Goal: Complete application form

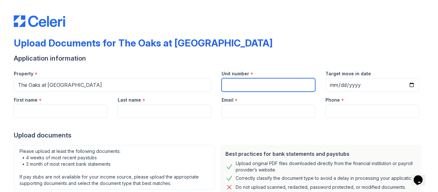
click at [250, 80] on input "Unit number" at bounding box center [269, 84] width 94 height 13
type input "4a"
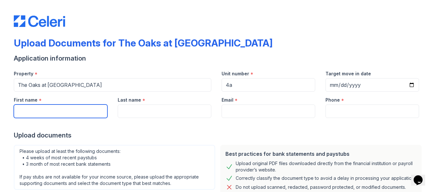
click at [53, 108] on input "First name" at bounding box center [61, 111] width 94 height 13
type input "[PERSON_NAME]"
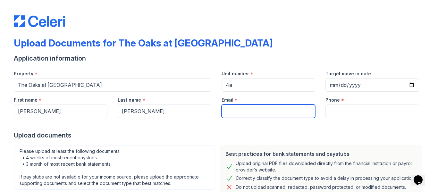
click at [245, 112] on input "Email" at bounding box center [269, 111] width 94 height 13
type input "[EMAIL_ADDRESS][DOMAIN_NAME]"
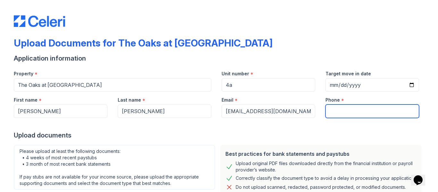
click at [339, 108] on input "Phone" at bounding box center [373, 111] width 94 height 13
type input "4785780597"
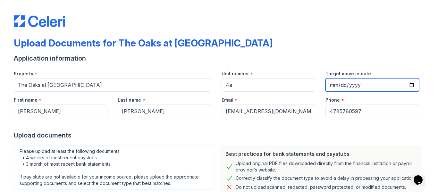
click at [332, 84] on input "Target move in date" at bounding box center [373, 84] width 94 height 13
type input "[DATE]"
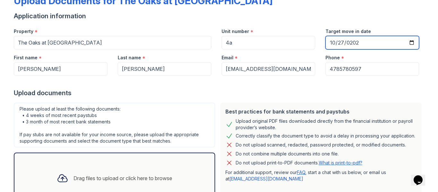
scroll to position [94, 0]
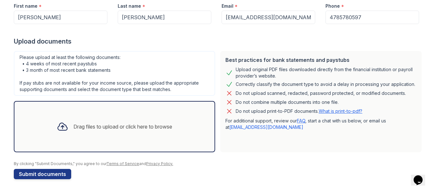
click at [156, 133] on div "Drag files to upload or click here to browse" at bounding box center [115, 127] width 126 height 22
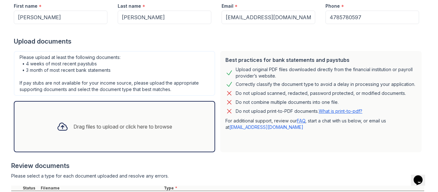
click at [143, 123] on div "Drag files to upload or click here to browse" at bounding box center [122, 127] width 99 height 8
click at [143, 133] on div "Drag files to upload or click here to browse" at bounding box center [115, 127] width 126 height 22
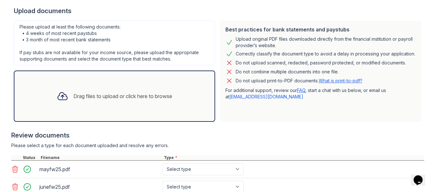
scroll to position [188, 0]
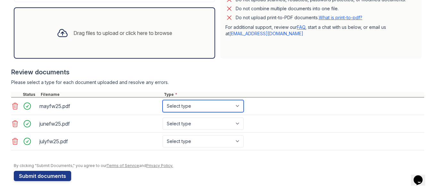
click at [176, 105] on select "Select type Paystub Bank Statement Offer Letter Tax Documents Benefit Award Let…" at bounding box center [203, 106] width 81 height 12
select select "bank_statement"
click at [163, 100] on select "Select type Paystub Bank Statement Offer Letter Tax Documents Benefit Award Let…" at bounding box center [203, 106] width 81 height 12
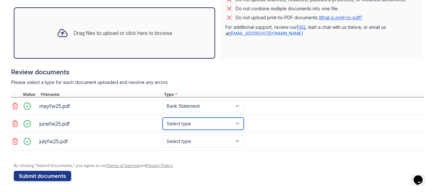
click at [191, 123] on select "Select type Paystub Bank Statement Offer Letter Tax Documents Benefit Award Let…" at bounding box center [203, 124] width 81 height 12
select select "bank_statement"
click at [163, 118] on select "Select type Paystub Bank Statement Offer Letter Tax Documents Benefit Award Let…" at bounding box center [203, 124] width 81 height 12
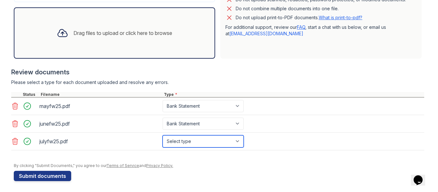
click at [197, 142] on select "Select type Paystub Bank Statement Offer Letter Tax Documents Benefit Award Let…" at bounding box center [203, 141] width 81 height 12
select select "bank_statement"
click at [163, 135] on select "Select type Paystub Bank Statement Offer Letter Tax Documents Benefit Award Let…" at bounding box center [203, 141] width 81 height 12
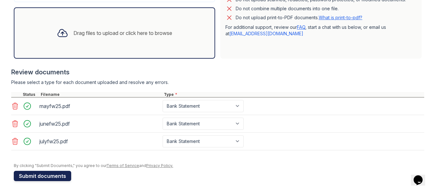
click at [57, 174] on button "Submit documents" at bounding box center [42, 176] width 57 height 10
